Goal: Information Seeking & Learning: Find specific fact

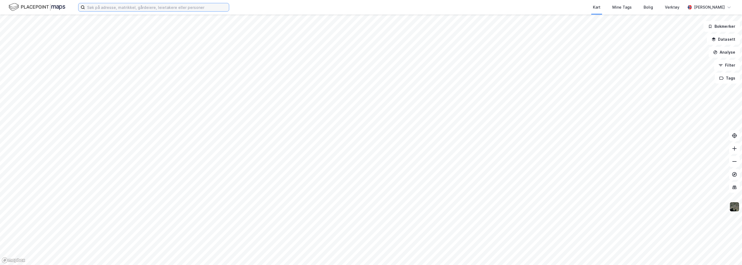
click at [93, 8] on input at bounding box center [157, 7] width 144 height 8
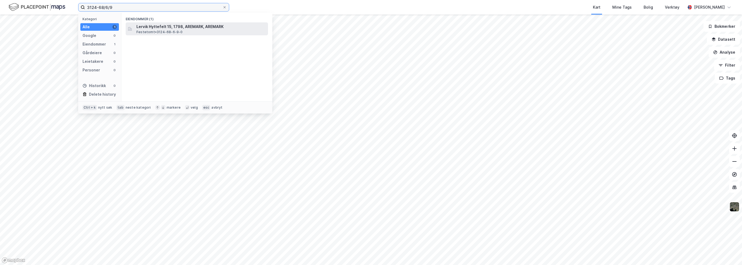
type input "3124-68/6/9"
click at [155, 28] on span "Lervik Hyttefelt 15, 1798, AREMARK, AREMARK" at bounding box center [200, 26] width 129 height 6
